Goal: Information Seeking & Learning: Learn about a topic

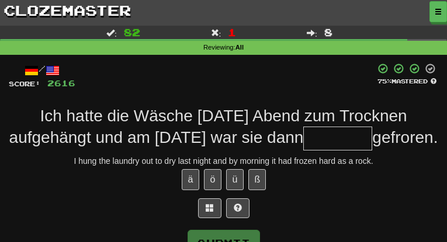
click at [0, 0] on link "Dashboard" at bounding box center [0, 0] width 0 height 0
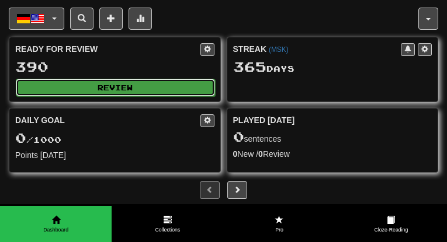
click at [215, 96] on button "Review" at bounding box center [115, 88] width 199 height 18
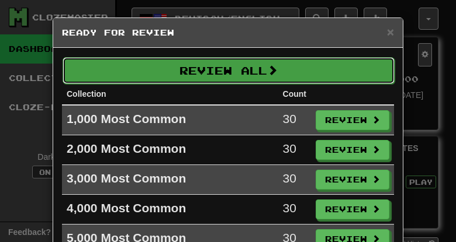
click at [237, 71] on button "Review All" at bounding box center [229, 70] width 332 height 27
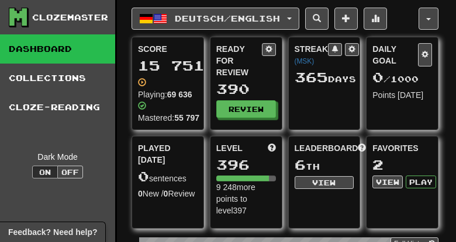
select select "***"
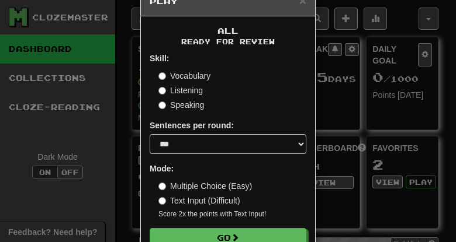
scroll to position [39, 0]
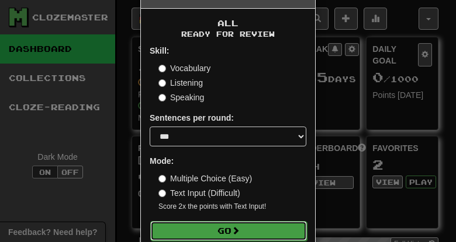
click at [226, 226] on button "Go" at bounding box center [228, 231] width 157 height 20
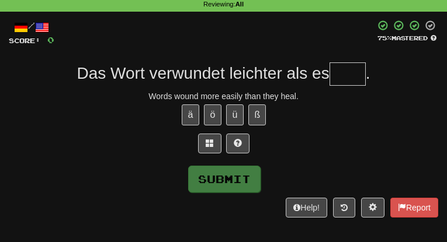
scroll to position [74, 0]
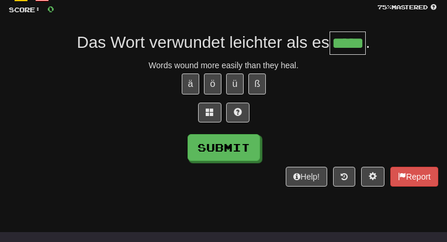
type input "*****"
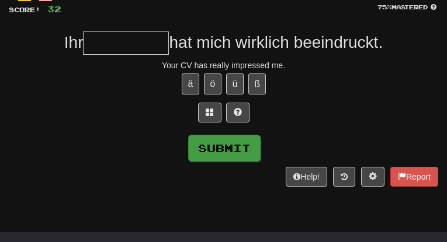
type input "*"
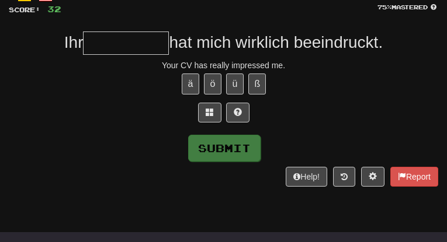
type input "*"
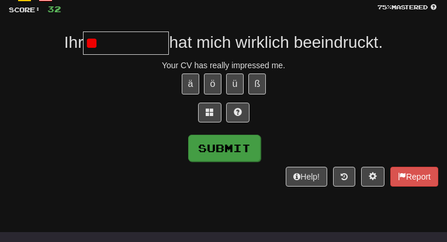
type input "*"
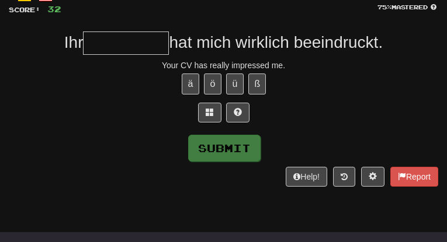
type input "*"
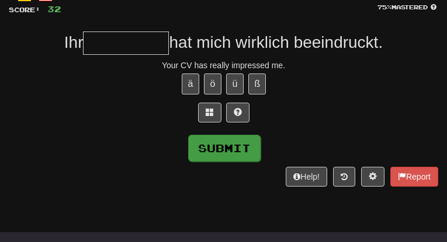
type input "*"
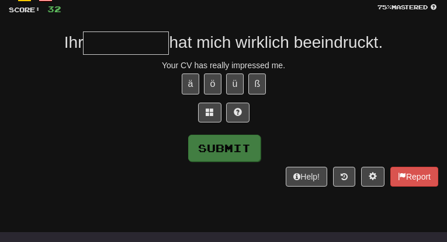
type input "*"
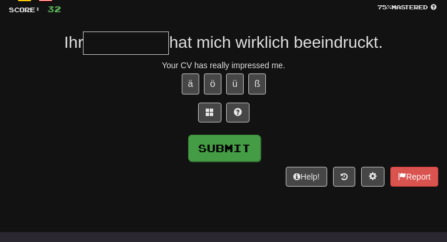
type input "*"
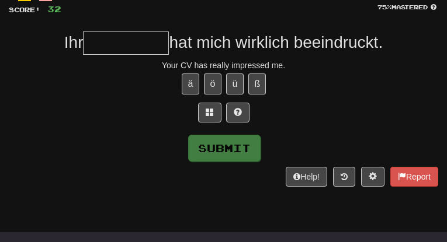
type input "*"
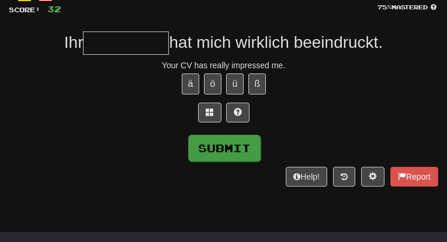
type input "*"
type input "**********"
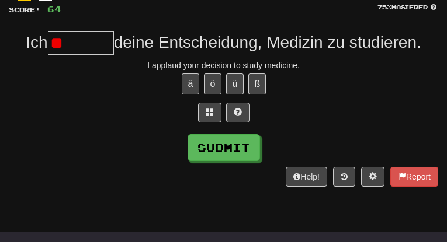
type input "*"
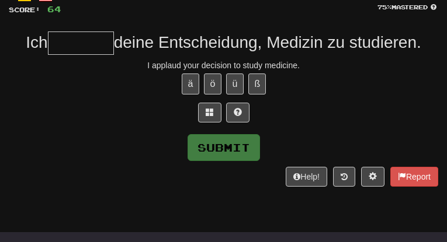
type input "*"
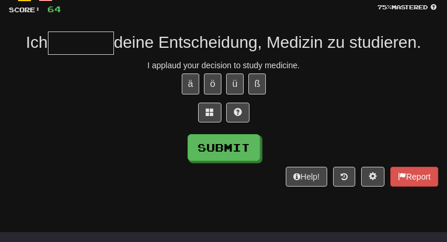
type input "*"
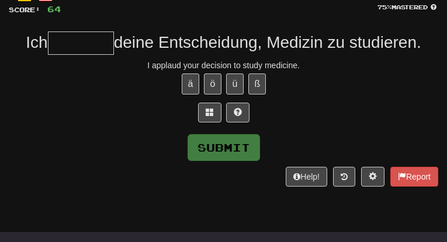
type input "*"
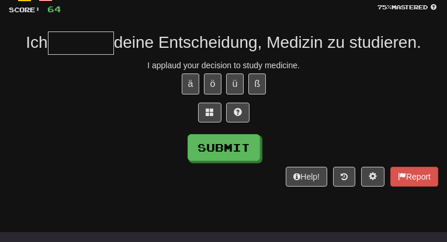
type input "*"
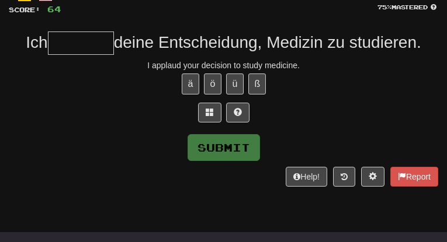
type input "*"
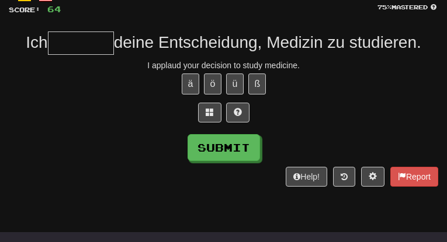
type input "*"
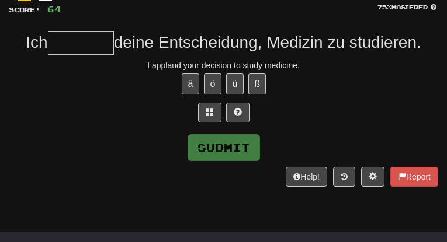
type input "*"
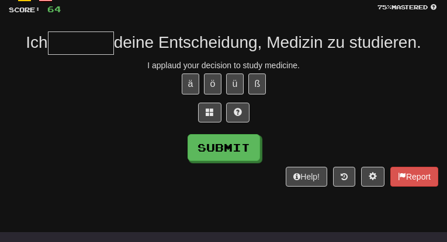
type input "*"
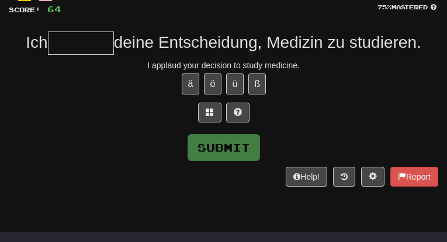
type input "*"
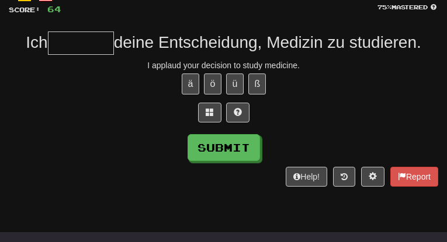
type input "*"
type input "*******"
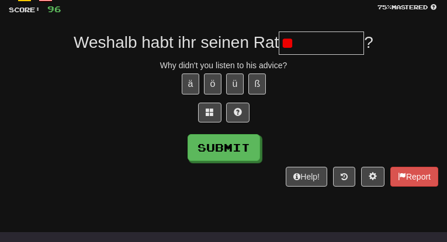
type input "*"
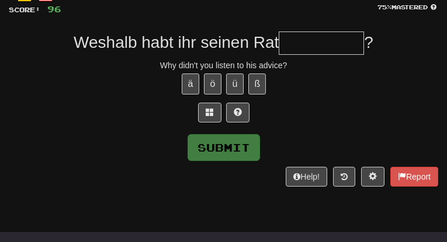
type input "*"
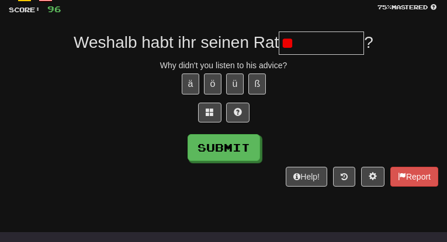
type input "*"
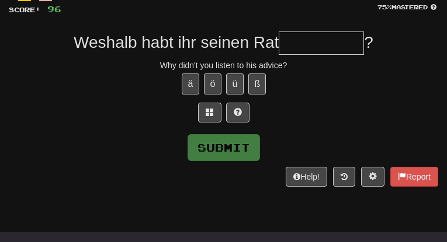
type input "*"
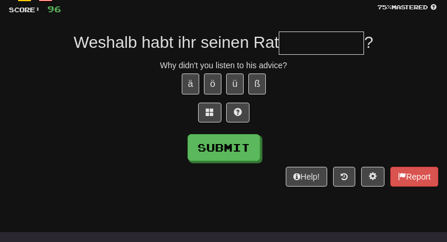
type input "*"
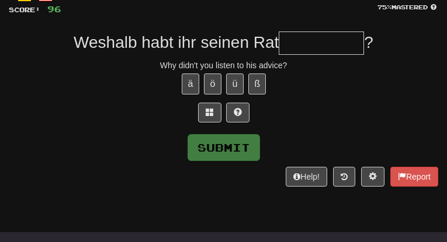
type input "*"
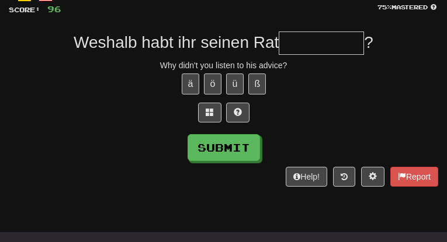
type input "*"
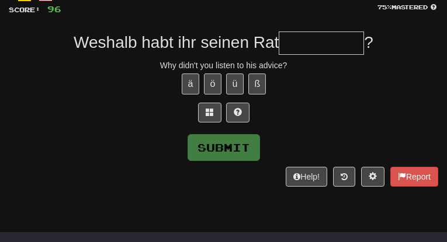
type input "*"
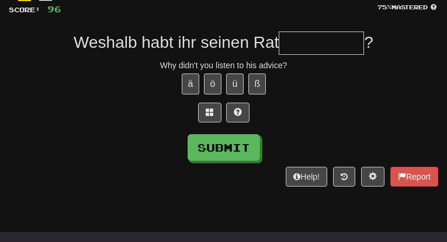
type input "*"
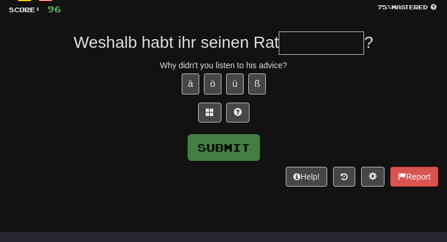
type input "*"
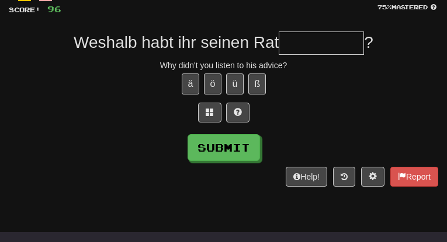
type input "*"
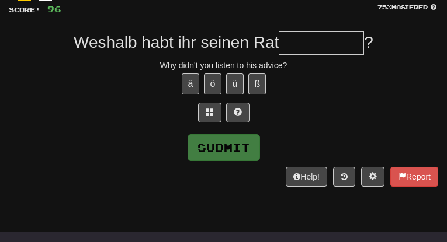
type input "*"
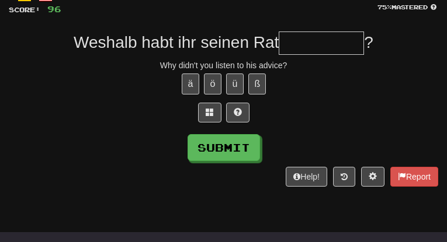
type input "*"
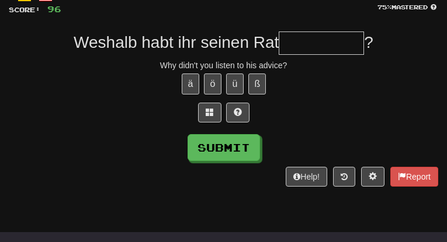
type input "*"
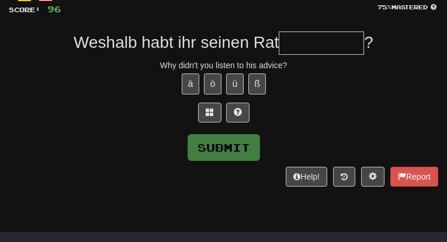
type input "*"
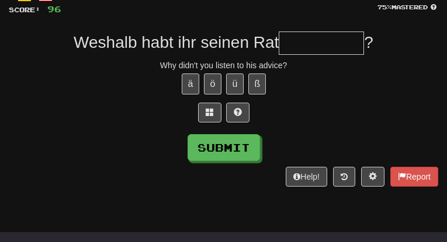
type input "*"
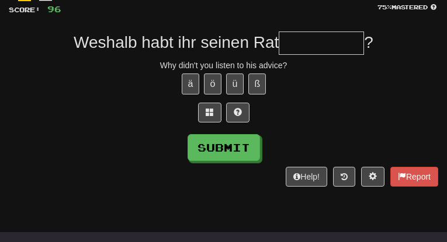
type input "*"
type input "**********"
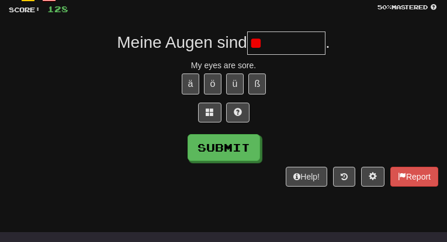
type input "*"
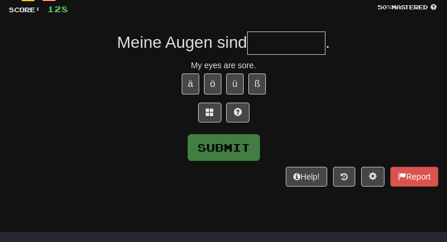
type input "*"
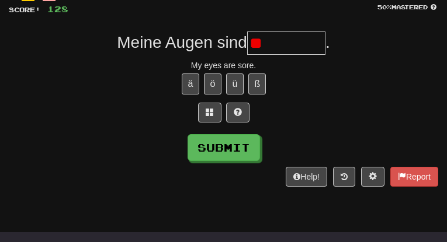
type input "*"
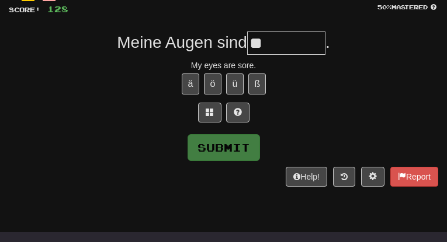
type input "*"
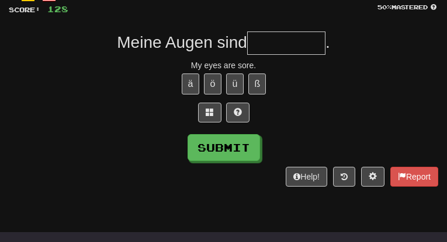
type input "*"
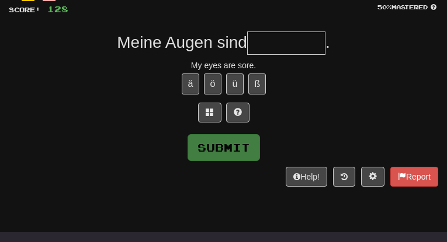
type input "*"
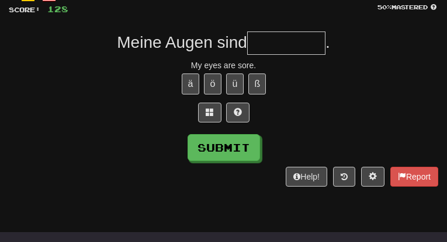
type input "*"
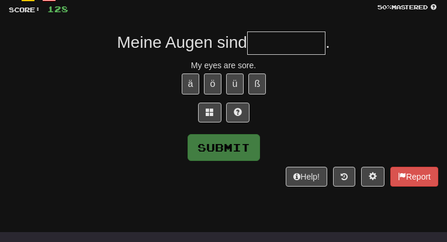
type input "*"
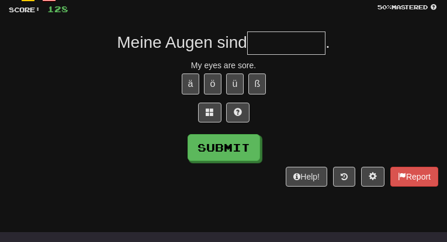
type input "*"
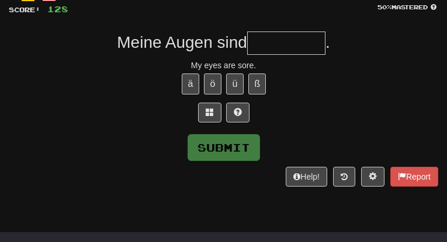
type input "*"
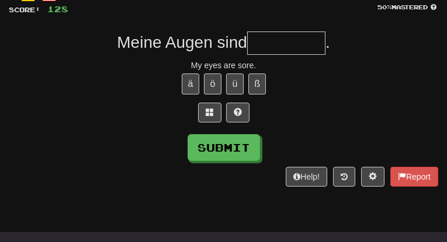
type input "*"
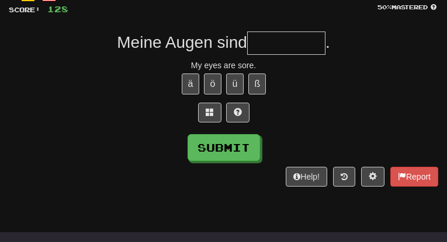
type input "*"
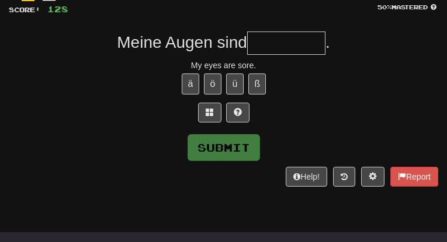
type input "*"
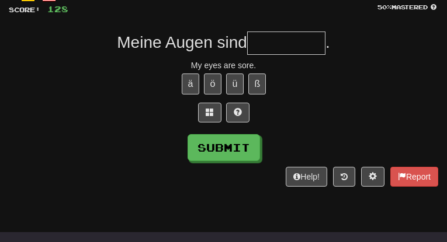
type input "*"
type input "*********"
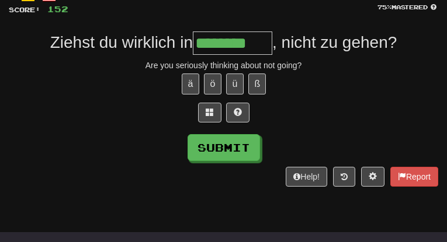
type input "********"
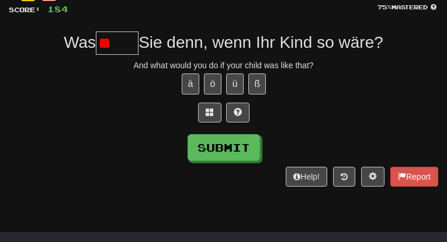
type input "*"
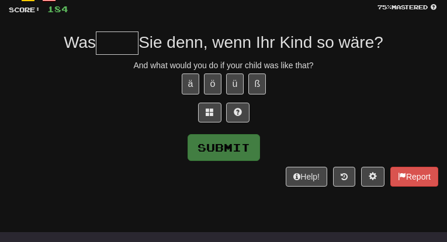
type input "*"
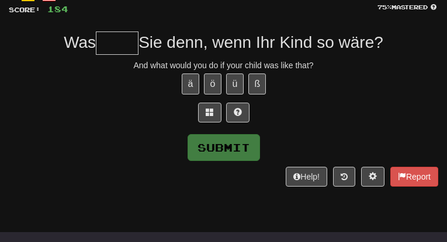
type input "*"
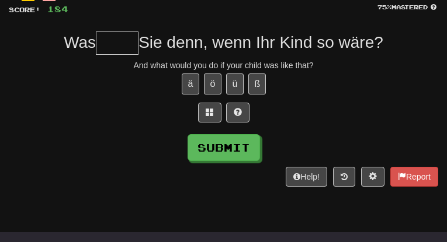
type input "*"
type input "*****"
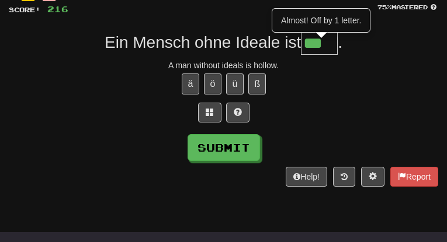
type input "****"
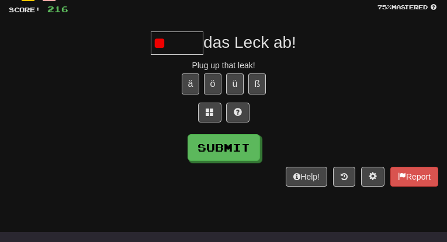
type input "*"
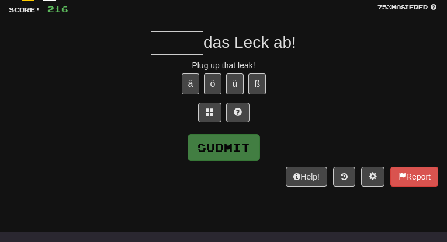
type input "*"
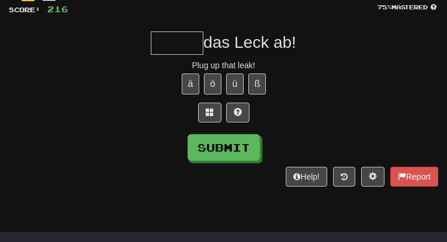
type input "*"
